Goal: Task Accomplishment & Management: Manage account settings

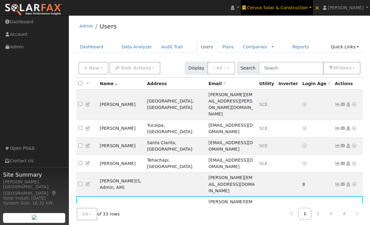
click at [308, 5] on span "Cervus Solar & Construction" at bounding box center [277, 7] width 61 height 5
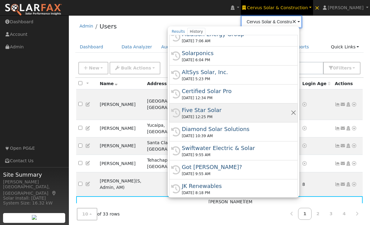
scroll to position [153, 0]
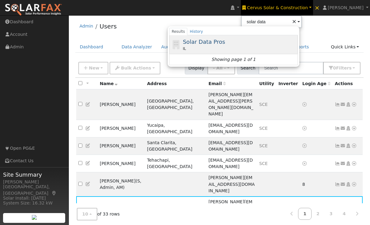
click at [213, 41] on span "Solar Data Pros" at bounding box center [204, 42] width 42 height 6
type input "Solar Data Pros"
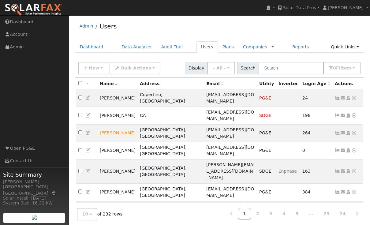
click at [276, 201] on td at bounding box center [288, 209] width 24 height 17
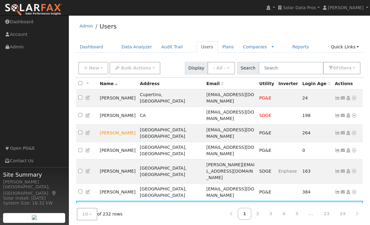
click at [355, 207] on icon at bounding box center [354, 209] width 6 height 4
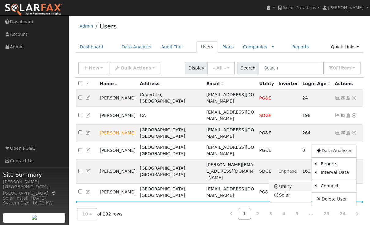
click at [287, 182] on link "Utility" at bounding box center [290, 186] width 43 height 9
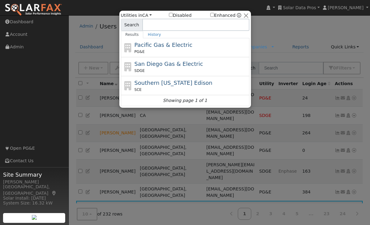
click at [214, 16] on input "Enhanced" at bounding box center [212, 15] width 4 height 4
checkbox input "true"
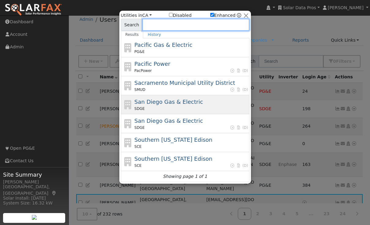
scroll to position [13, 0]
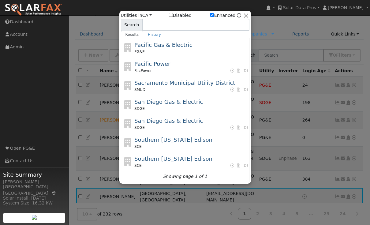
drag, startPoint x: 147, startPoint y: 14, endPoint x: 146, endPoint y: 28, distance: 14.1
click at [147, 14] on link "CA" at bounding box center [146, 15] width 9 height 5
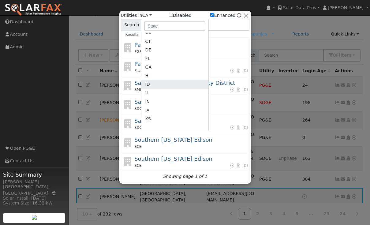
scroll to position [61, 0]
drag, startPoint x: 149, startPoint y: 92, endPoint x: 166, endPoint y: 81, distance: 19.4
click at [150, 92] on link "IL" at bounding box center [174, 92] width 67 height 9
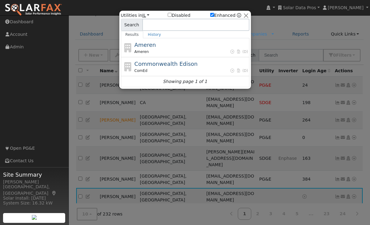
click at [145, 15] on link "IL" at bounding box center [145, 15] width 7 height 5
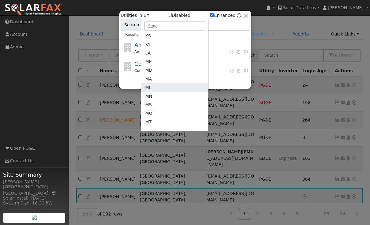
scroll to position [153, 0]
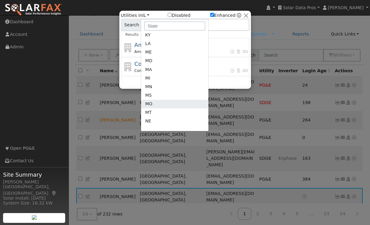
click at [155, 103] on link "MO" at bounding box center [174, 104] width 67 height 9
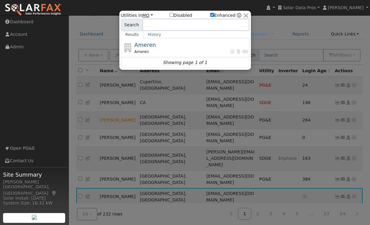
click at [150, 15] on link "MO" at bounding box center [147, 15] width 11 height 5
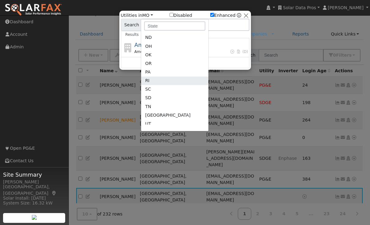
scroll to position [352, 0]
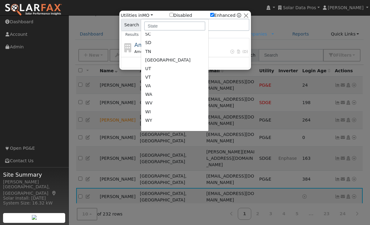
click at [158, 61] on link "[GEOGRAPHIC_DATA]" at bounding box center [174, 60] width 67 height 9
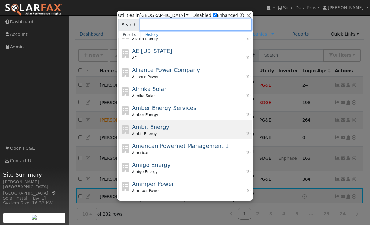
scroll to position [61, 0]
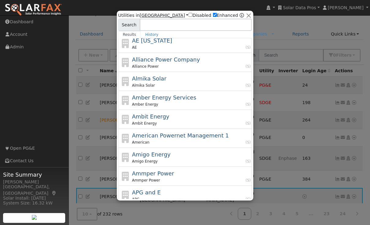
click at [147, 15] on link "[GEOGRAPHIC_DATA]" at bounding box center [164, 15] width 49 height 5
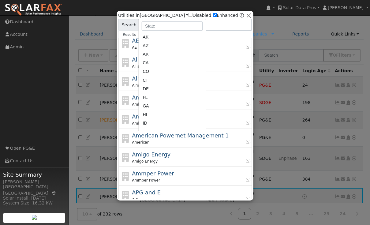
scroll to position [0, 0]
click at [150, 50] on link "AL" at bounding box center [171, 50] width 67 height 9
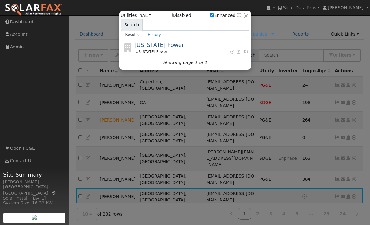
click at [171, 15] on input "Disabled" at bounding box center [171, 15] width 4 height 4
checkbox input "false"
click at [146, 14] on link "AL" at bounding box center [146, 15] width 9 height 5
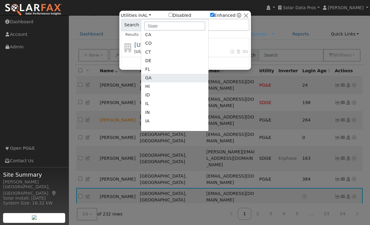
scroll to position [61, 0]
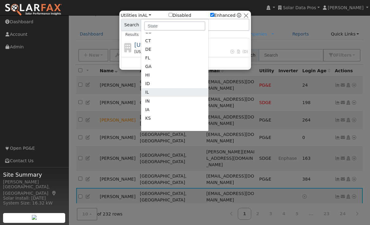
click at [153, 93] on link "IL" at bounding box center [174, 92] width 67 height 9
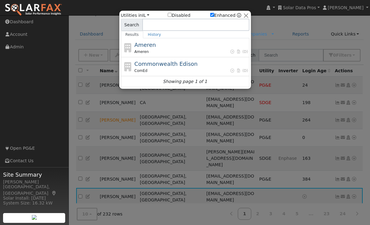
drag, startPoint x: 146, startPoint y: 15, endPoint x: 147, endPoint y: 19, distance: 4.0
click at [146, 15] on link "IL" at bounding box center [145, 15] width 7 height 5
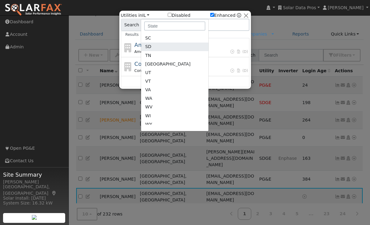
scroll to position [352, 0]
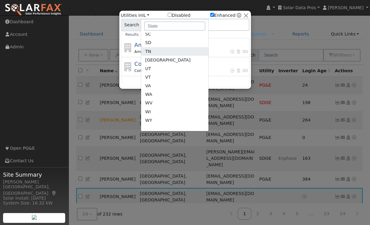
click at [157, 55] on link "TN" at bounding box center [174, 51] width 67 height 9
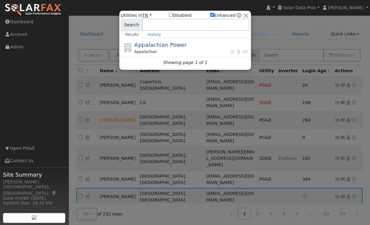
drag, startPoint x: 147, startPoint y: 14, endPoint x: 147, endPoint y: 29, distance: 14.4
click at [147, 16] on link "TN" at bounding box center [146, 15] width 9 height 5
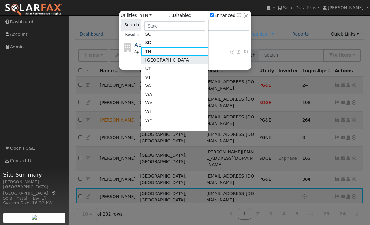
click at [152, 58] on link "[GEOGRAPHIC_DATA]" at bounding box center [174, 60] width 67 height 9
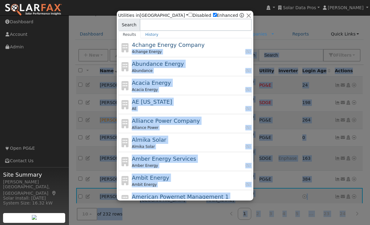
drag, startPoint x: 248, startPoint y: 48, endPoint x: 253, endPoint y: 119, distance: 71.2
click at [253, 119] on div "User Profile First name Last name Email Email Notifications No Emails No Emails…" at bounding box center [219, 148] width 301 height 292
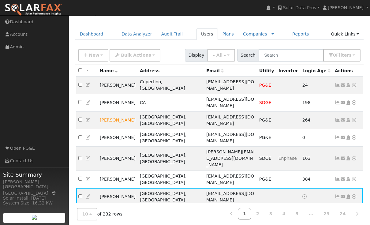
click at [181, 24] on div "Admin Users" at bounding box center [219, 15] width 289 height 19
click at [354, 194] on icon at bounding box center [354, 196] width 6 height 4
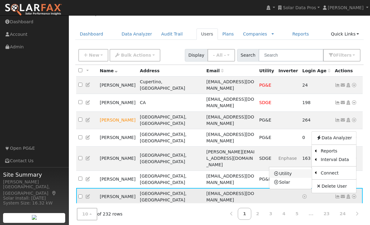
click at [287, 169] on link "Utility" at bounding box center [290, 173] width 43 height 9
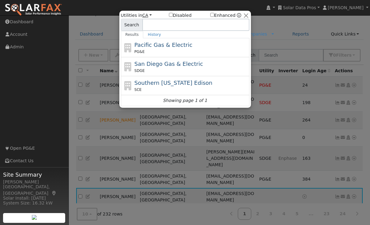
click at [147, 14] on link "CA" at bounding box center [146, 15] width 9 height 5
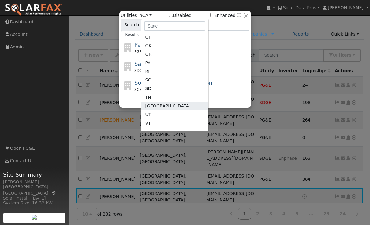
scroll to position [337, 0]
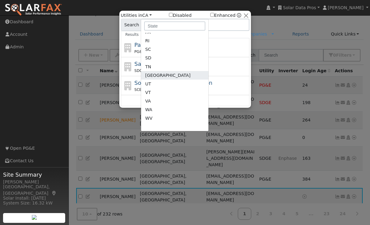
click at [150, 74] on link "[GEOGRAPHIC_DATA]" at bounding box center [174, 75] width 67 height 9
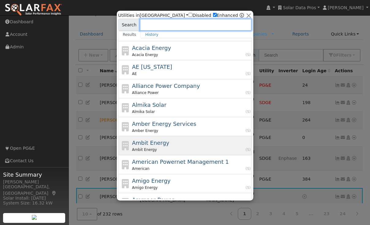
scroll to position [139, 0]
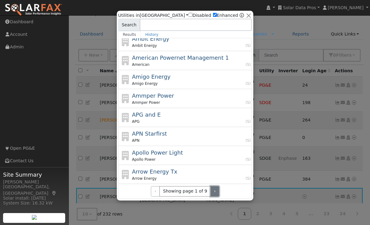
click at [212, 192] on button "›" at bounding box center [214, 191] width 9 height 10
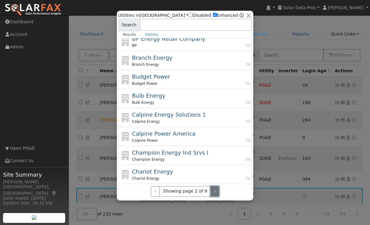
click at [212, 192] on button "›" at bounding box center [214, 191] width 9 height 10
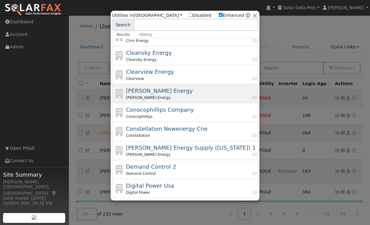
scroll to position [0, 0]
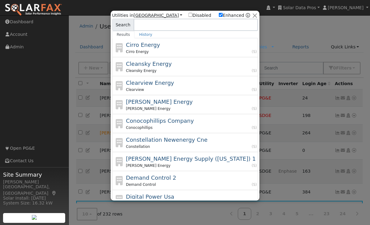
click at [148, 14] on link "[GEOGRAPHIC_DATA]" at bounding box center [157, 15] width 49 height 5
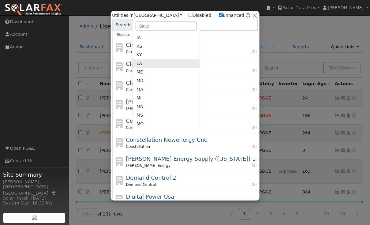
scroll to position [168, 0]
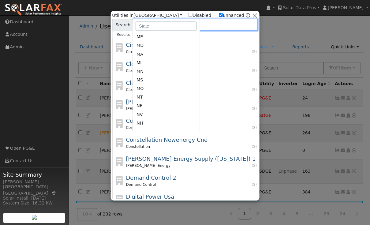
click at [211, 25] on input at bounding box center [196, 25] width 124 height 12
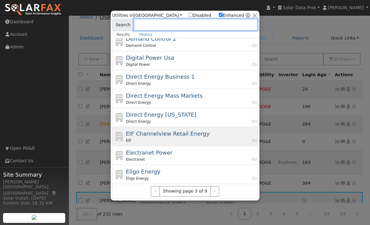
scroll to position [13, 0]
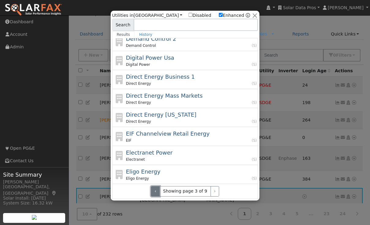
click at [157, 190] on button "‹" at bounding box center [155, 191] width 9 height 10
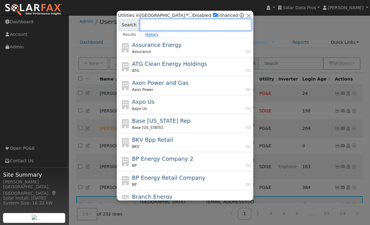
scroll to position [0, 0]
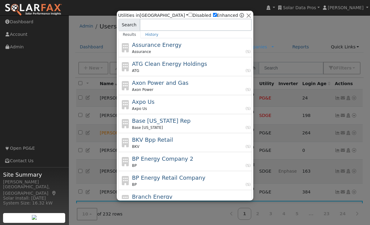
click at [216, 15] on label "Enhanced" at bounding box center [225, 15] width 25 height 6
click at [214, 14] on input "Enhanced" at bounding box center [215, 15] width 4 height 4
click at [215, 14] on input "Enhanced" at bounding box center [215, 15] width 4 height 4
click at [148, 15] on link "[GEOGRAPHIC_DATA]" at bounding box center [164, 15] width 49 height 5
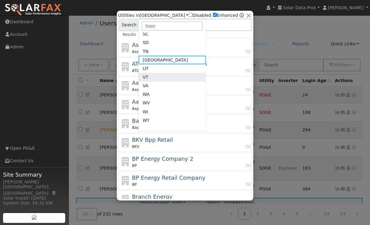
scroll to position [13, 0]
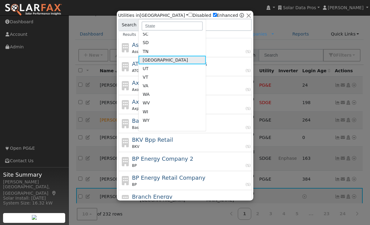
click at [147, 59] on link "[GEOGRAPHIC_DATA]" at bounding box center [171, 60] width 67 height 9
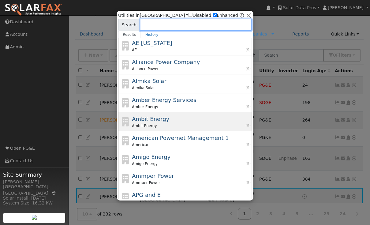
scroll to position [61, 0]
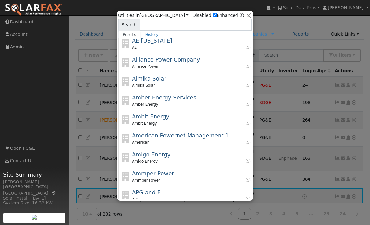
click at [148, 15] on link "[GEOGRAPHIC_DATA]" at bounding box center [164, 15] width 49 height 5
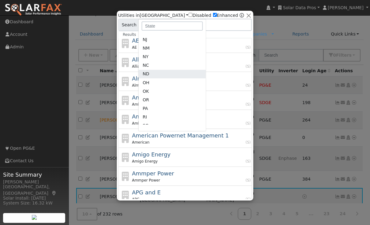
scroll to position [260, 0]
click at [156, 64] on link "NC" at bounding box center [171, 66] width 67 height 9
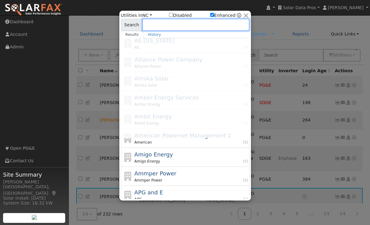
scroll to position [0, 0]
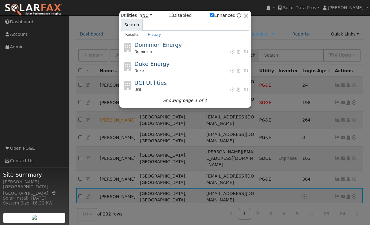
click at [149, 14] on link "NC" at bounding box center [147, 15] width 10 height 5
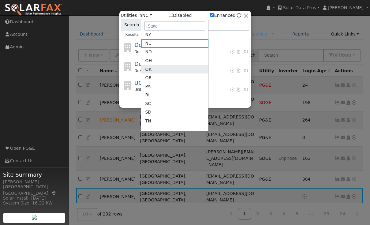
scroll to position [321, 0]
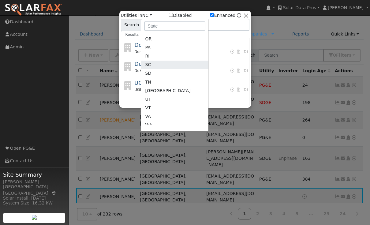
click at [154, 63] on link "SC" at bounding box center [174, 65] width 67 height 9
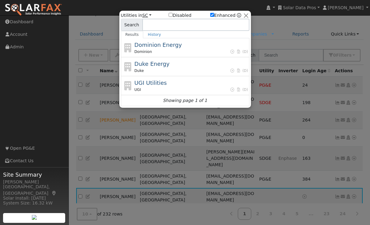
click at [147, 14] on link "SC" at bounding box center [146, 15] width 9 height 5
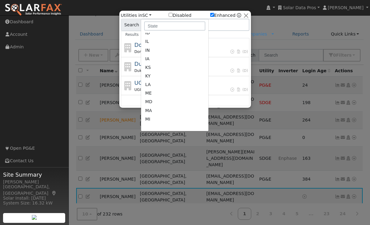
scroll to position [77, 0]
click at [148, 43] on link "FL" at bounding box center [174, 42] width 67 height 9
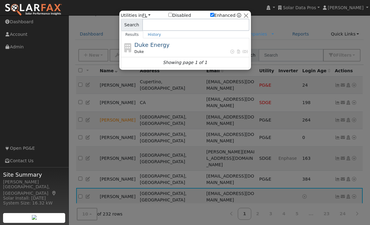
click at [146, 15] on link "FL" at bounding box center [146, 15] width 9 height 5
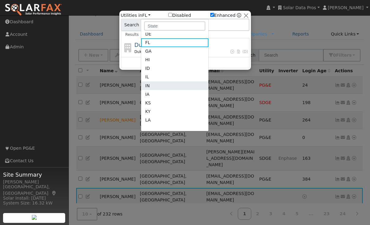
click at [152, 84] on link "IN" at bounding box center [174, 85] width 67 height 9
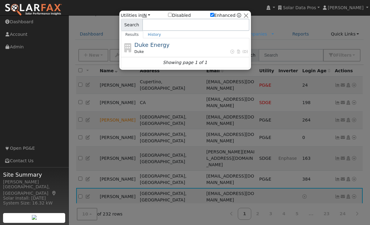
click at [147, 15] on link "IN" at bounding box center [146, 15] width 8 height 5
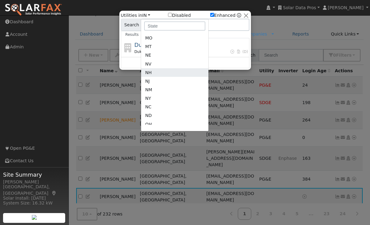
scroll to position [230, 0]
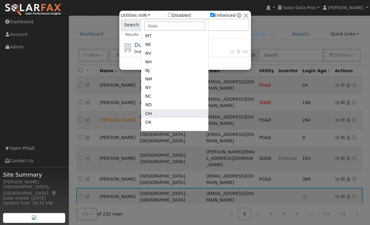
click at [147, 113] on link "OH" at bounding box center [174, 113] width 67 height 9
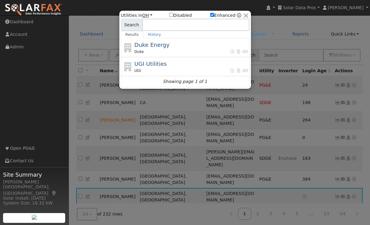
click at [148, 15] on link "OH" at bounding box center [147, 15] width 10 height 5
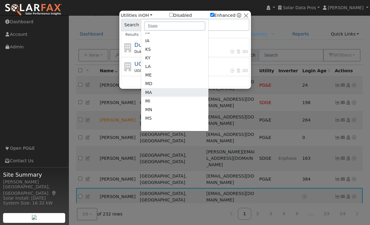
scroll to position [107, 0]
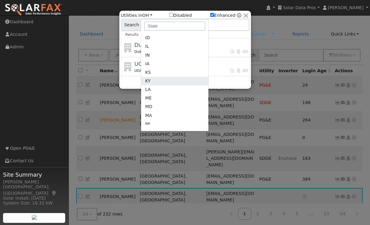
click at [154, 80] on link "KY" at bounding box center [174, 81] width 67 height 9
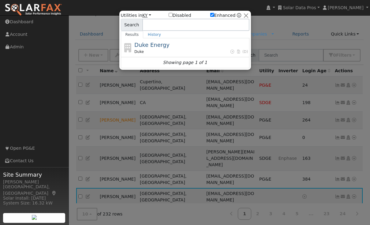
click at [147, 15] on link "KY" at bounding box center [146, 15] width 9 height 5
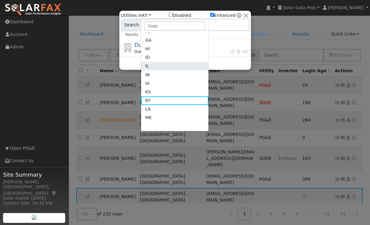
scroll to position [77, 0]
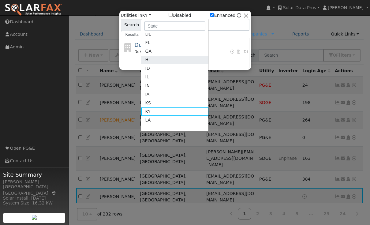
click at [154, 61] on link "HI" at bounding box center [174, 60] width 67 height 9
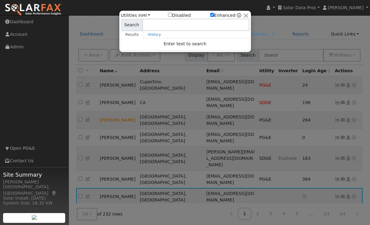
click at [214, 14] on input "Enhanced" at bounding box center [212, 15] width 4 height 4
click at [147, 14] on link "HI" at bounding box center [146, 15] width 8 height 5
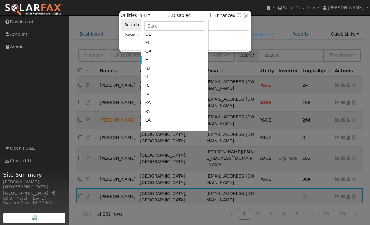
click at [147, 14] on link "HI" at bounding box center [146, 15] width 8 height 5
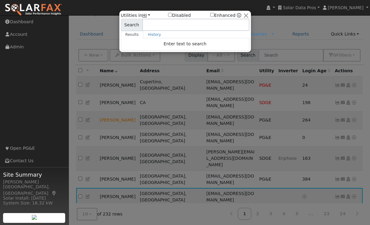
click at [147, 15] on link "HI" at bounding box center [146, 15] width 8 height 5
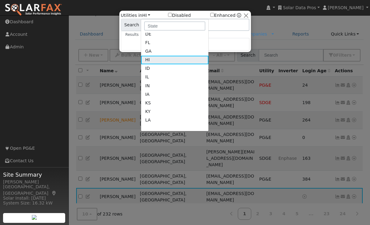
click at [152, 59] on link "HI" at bounding box center [174, 60] width 67 height 9
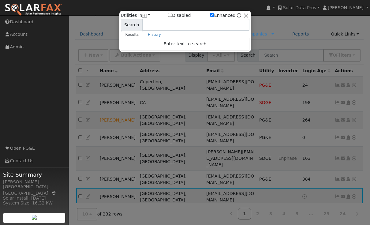
click at [146, 14] on link "HI" at bounding box center [146, 15] width 8 height 5
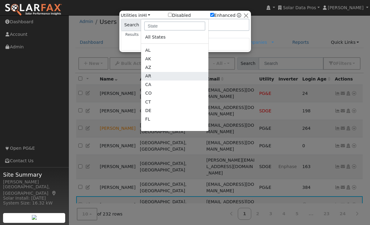
scroll to position [0, 0]
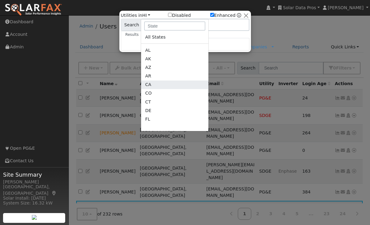
click at [152, 85] on link "CA" at bounding box center [174, 85] width 67 height 9
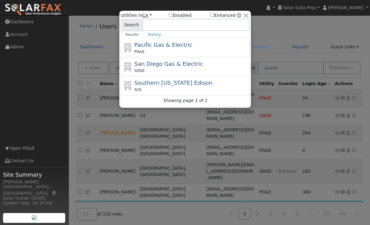
click at [147, 15] on link "CA" at bounding box center [146, 15] width 9 height 5
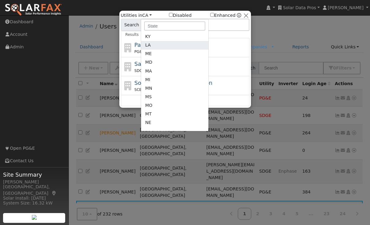
scroll to position [153, 0]
click at [150, 77] on link "MI" at bounding box center [174, 78] width 67 height 9
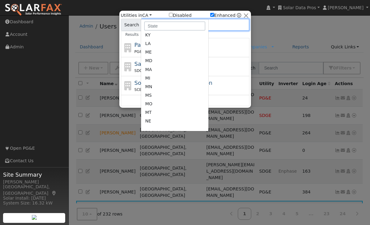
checkbox input "true"
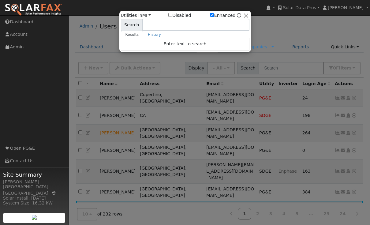
drag, startPoint x: 148, startPoint y: 15, endPoint x: 148, endPoint y: 24, distance: 8.9
click at [148, 15] on link "MI" at bounding box center [146, 15] width 9 height 5
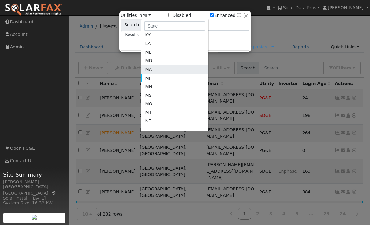
click at [148, 68] on link "MA" at bounding box center [174, 69] width 67 height 9
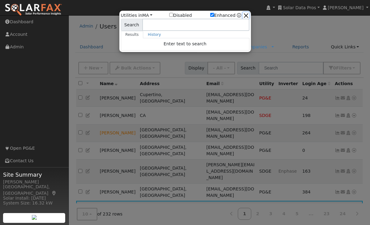
click at [244, 14] on button "button" at bounding box center [246, 15] width 6 height 6
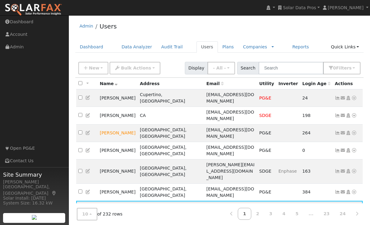
click at [354, 207] on icon at bounding box center [354, 209] width 6 height 4
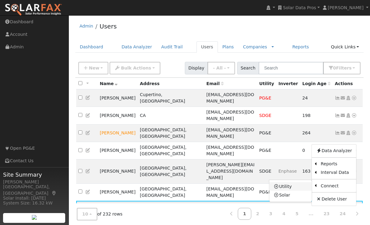
click at [282, 182] on link "Utility" at bounding box center [290, 186] width 43 height 9
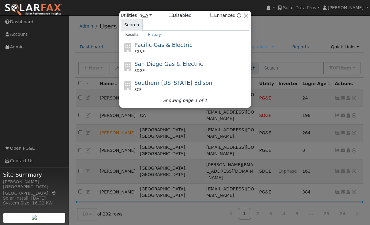
click at [147, 15] on link "CA" at bounding box center [146, 15] width 9 height 5
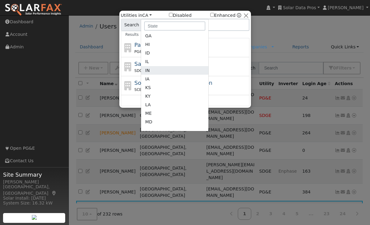
scroll to position [122, 0]
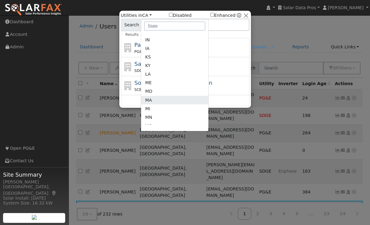
click at [152, 101] on link "MA" at bounding box center [174, 100] width 67 height 9
checkbox input "true"
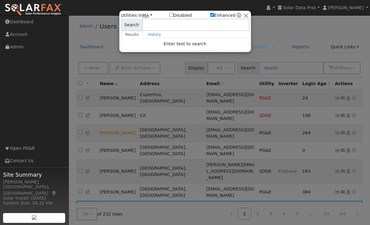
click at [149, 15] on link "MA" at bounding box center [147, 15] width 10 height 5
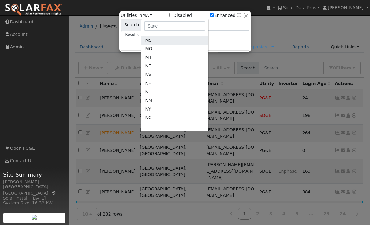
scroll to position [214, 0]
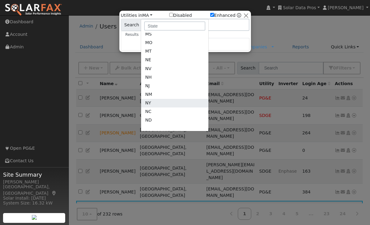
click at [160, 102] on link "NY" at bounding box center [174, 103] width 67 height 9
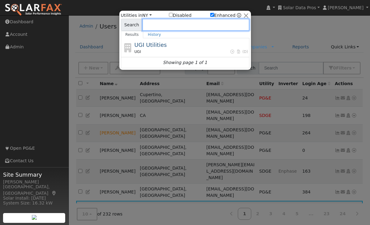
click at [172, 26] on input at bounding box center [195, 25] width 107 height 12
type input "national"
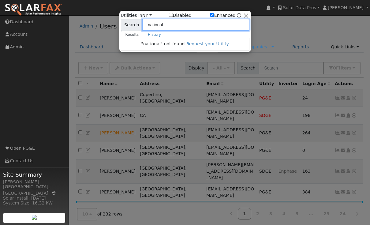
drag, startPoint x: 171, startPoint y: 24, endPoint x: 139, endPoint y: 24, distance: 32.5
click at [142, 24] on input "national" at bounding box center [195, 25] width 107 height 12
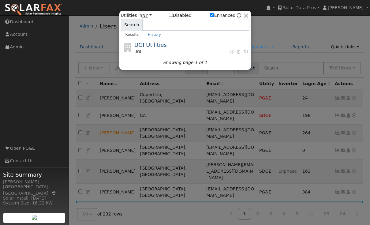
click at [148, 17] on link "NY" at bounding box center [146, 15] width 9 height 5
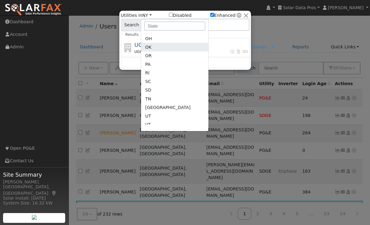
scroll to position [306, 0]
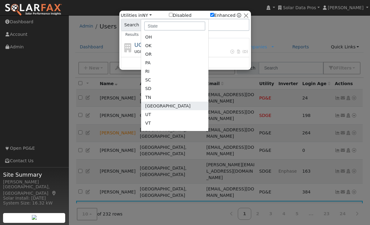
click at [152, 107] on link "[GEOGRAPHIC_DATA]" at bounding box center [174, 106] width 67 height 9
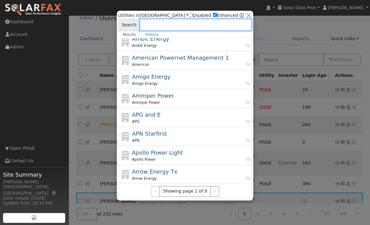
scroll to position [13, 0]
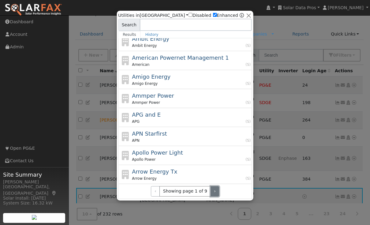
click at [211, 192] on button "›" at bounding box center [214, 191] width 9 height 10
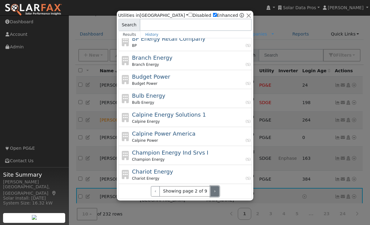
click at [211, 192] on button "›" at bounding box center [214, 191] width 9 height 10
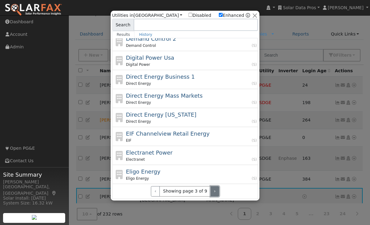
click at [211, 192] on button "›" at bounding box center [214, 191] width 9 height 10
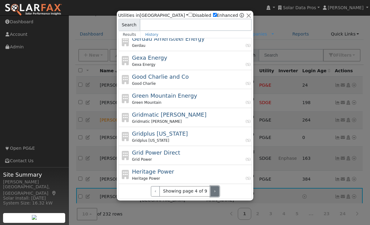
click at [211, 192] on button "›" at bounding box center [214, 191] width 9 height 10
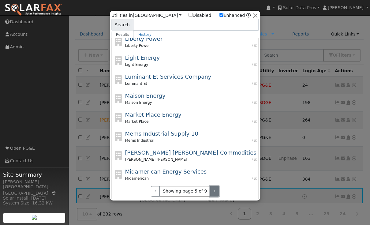
click at [211, 192] on button "›" at bounding box center [214, 191] width 9 height 10
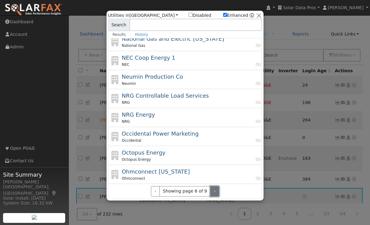
click at [211, 192] on button "›" at bounding box center [214, 191] width 9 height 10
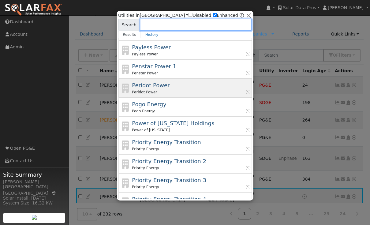
scroll to position [0, 0]
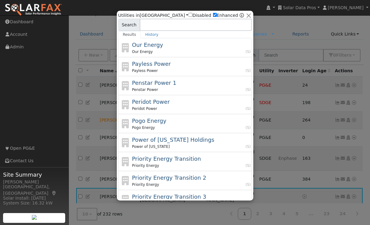
drag, startPoint x: 148, startPoint y: 15, endPoint x: 148, endPoint y: 21, distance: 6.4
click at [148, 15] on link "[GEOGRAPHIC_DATA]" at bounding box center [164, 15] width 49 height 5
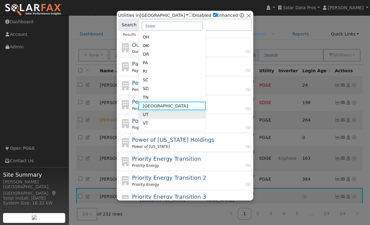
click at [151, 113] on link "UT" at bounding box center [171, 114] width 67 height 9
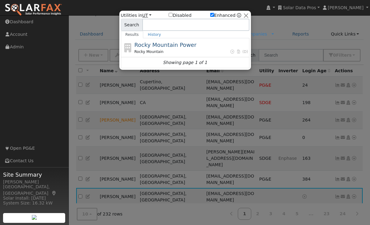
click at [147, 16] on link "UT" at bounding box center [146, 15] width 9 height 5
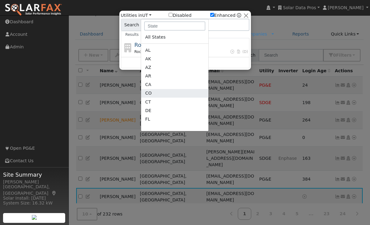
click at [149, 92] on link "CO" at bounding box center [174, 93] width 67 height 9
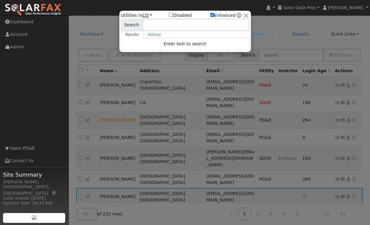
click at [148, 15] on link "CO" at bounding box center [147, 15] width 10 height 5
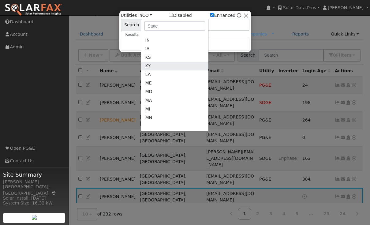
scroll to position [122, 0]
click at [153, 118] on link "MN" at bounding box center [174, 117] width 67 height 9
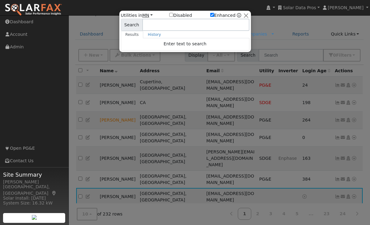
click at [149, 15] on link "MN" at bounding box center [147, 15] width 10 height 5
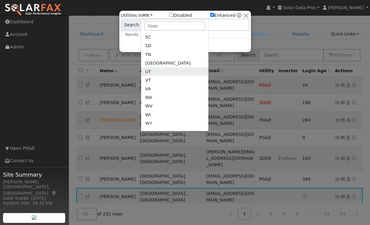
scroll to position [352, 0]
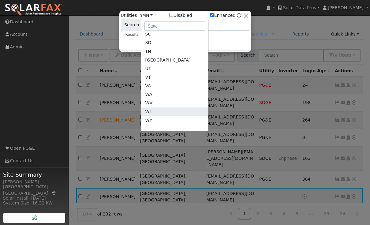
click at [155, 114] on link "WI" at bounding box center [174, 111] width 67 height 9
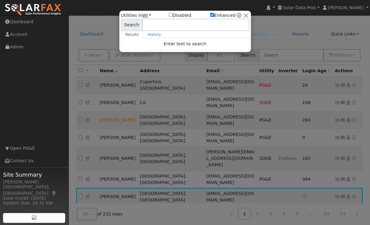
click at [148, 14] on link "WI" at bounding box center [146, 15] width 9 height 5
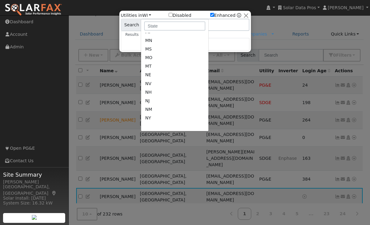
scroll to position [199, 0]
click at [153, 111] on link "NM" at bounding box center [174, 109] width 67 height 9
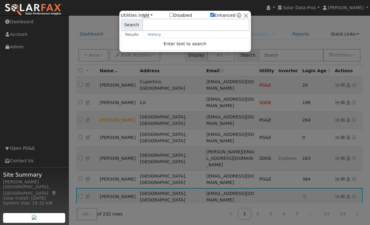
click at [149, 15] on link "NM" at bounding box center [147, 15] width 10 height 5
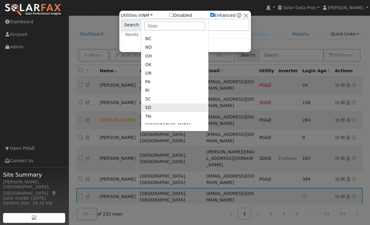
scroll to position [291, 0]
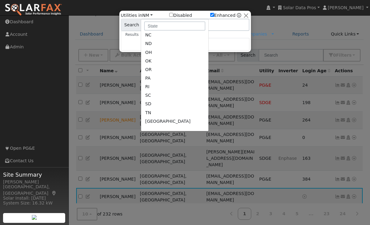
click at [152, 122] on link "[GEOGRAPHIC_DATA]" at bounding box center [174, 121] width 67 height 9
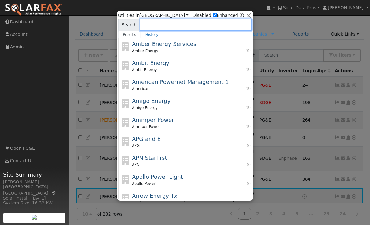
scroll to position [139, 0]
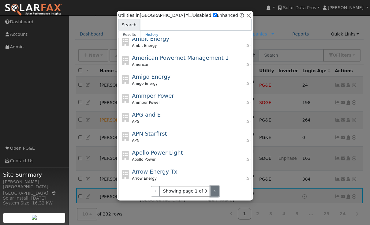
click at [210, 189] on button "›" at bounding box center [214, 191] width 9 height 10
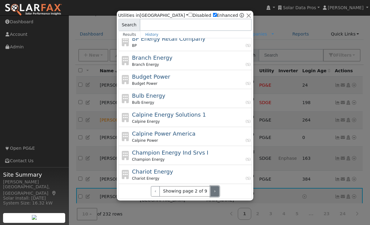
click at [210, 192] on button "›" at bounding box center [214, 191] width 9 height 10
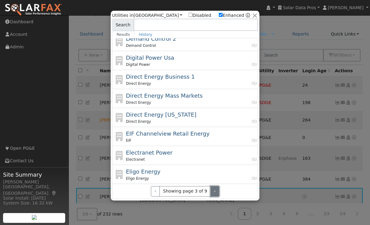
click at [210, 192] on button "›" at bounding box center [214, 191] width 9 height 10
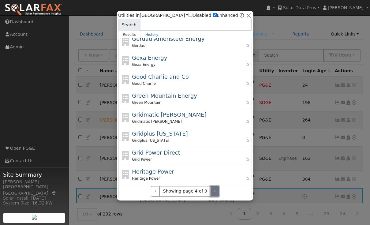
click at [210, 192] on button "›" at bounding box center [214, 191] width 9 height 10
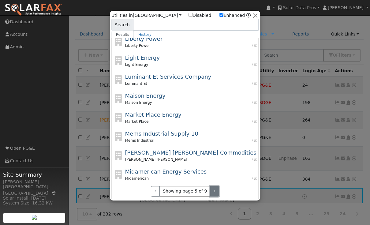
click at [212, 191] on button "›" at bounding box center [214, 191] width 9 height 10
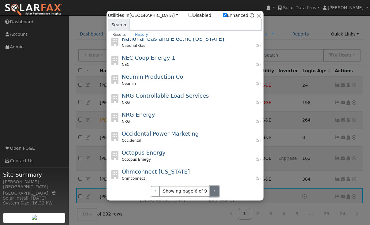
click at [212, 191] on button "›" at bounding box center [214, 191] width 9 height 10
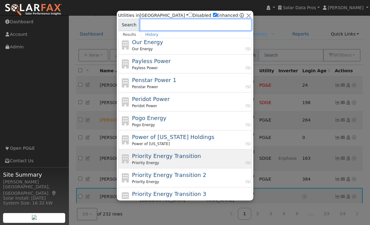
scroll to position [0, 0]
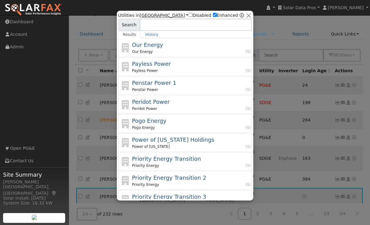
click at [147, 15] on link "[GEOGRAPHIC_DATA]" at bounding box center [164, 15] width 49 height 5
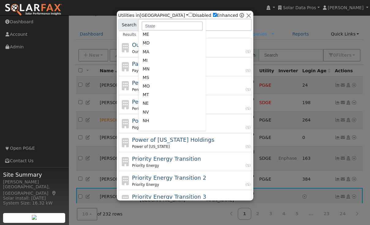
scroll to position [168, 0]
click at [159, 63] on link "MI" at bounding box center [171, 62] width 67 height 9
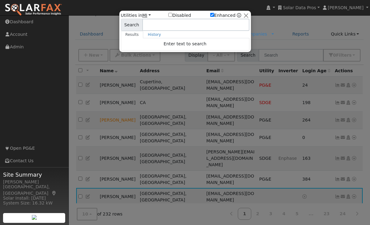
click at [148, 15] on link "MI" at bounding box center [146, 15] width 9 height 5
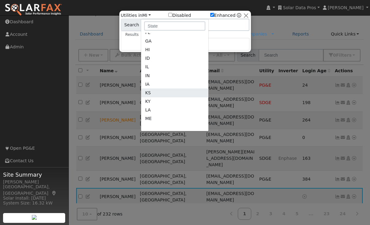
scroll to position [77, 0]
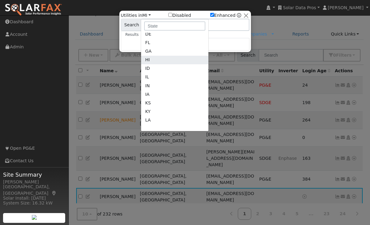
click at [153, 58] on link "HI" at bounding box center [174, 60] width 67 height 9
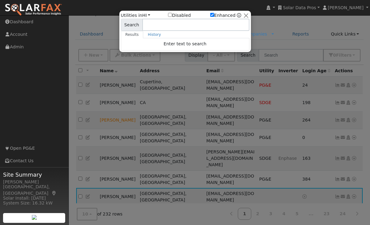
drag, startPoint x: 146, startPoint y: 15, endPoint x: 145, endPoint y: 24, distance: 8.3
click at [146, 15] on link "HI" at bounding box center [146, 15] width 8 height 5
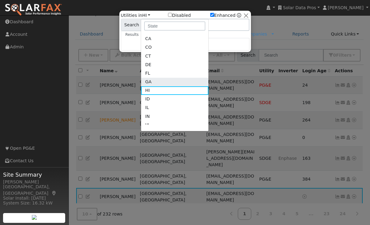
scroll to position [0, 0]
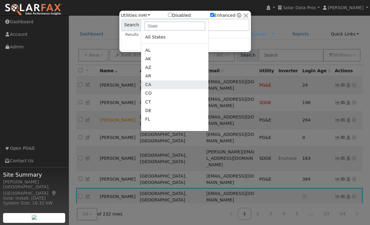
click at [152, 83] on link "CA" at bounding box center [174, 85] width 67 height 9
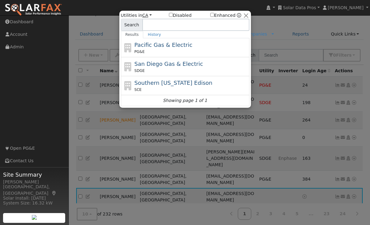
click at [148, 14] on link "CA" at bounding box center [146, 15] width 9 height 5
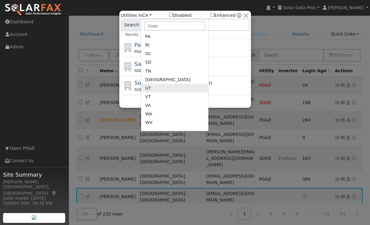
scroll to position [337, 0]
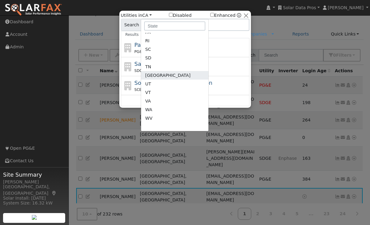
click at [151, 74] on link "[GEOGRAPHIC_DATA]" at bounding box center [174, 75] width 67 height 9
checkbox input "true"
